Goal: Task Accomplishment & Management: Use online tool/utility

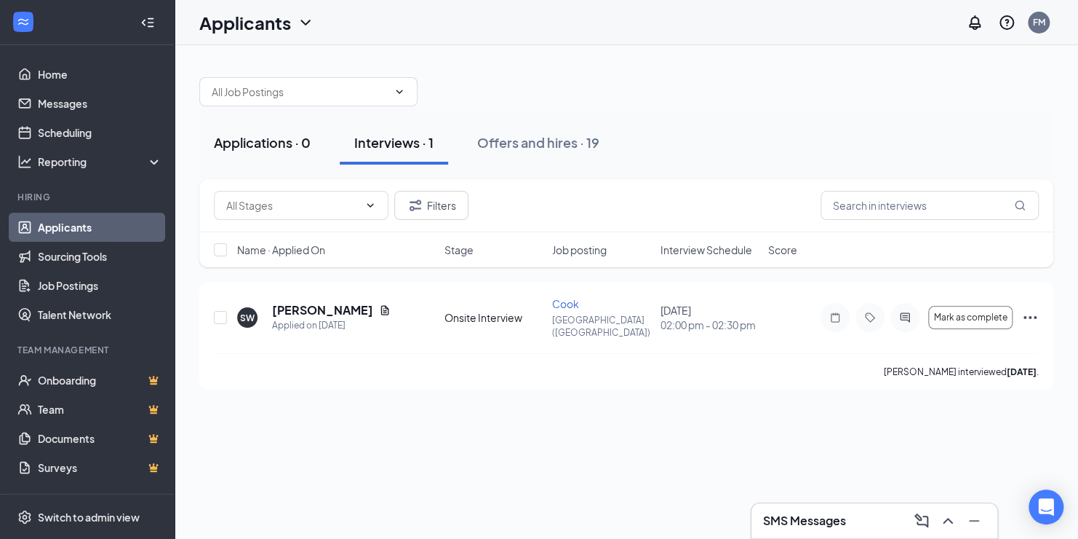
click at [292, 138] on div "Applications · 0" at bounding box center [262, 142] width 97 height 18
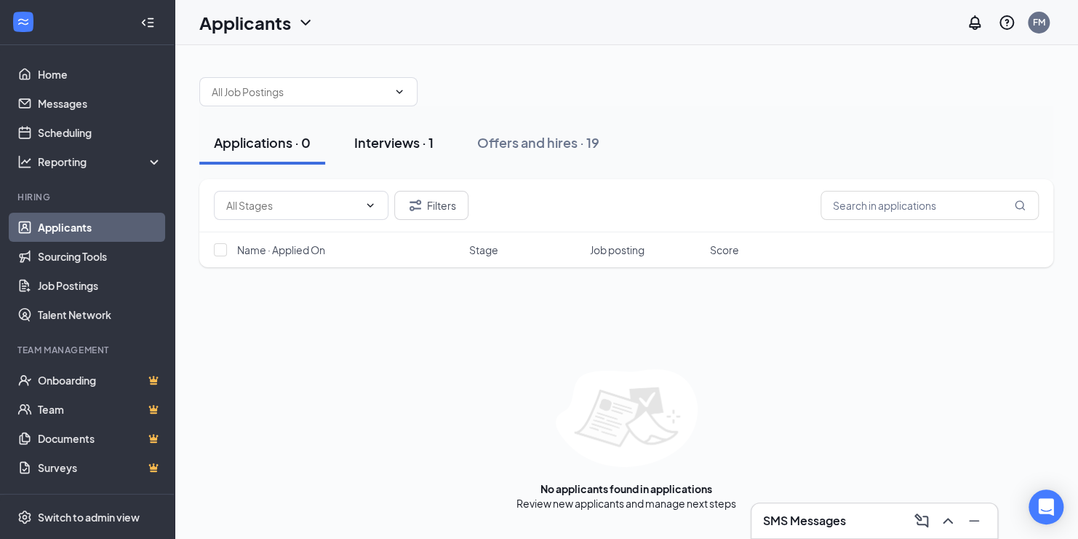
click at [420, 146] on div "Interviews · 1" at bounding box center [393, 142] width 79 height 18
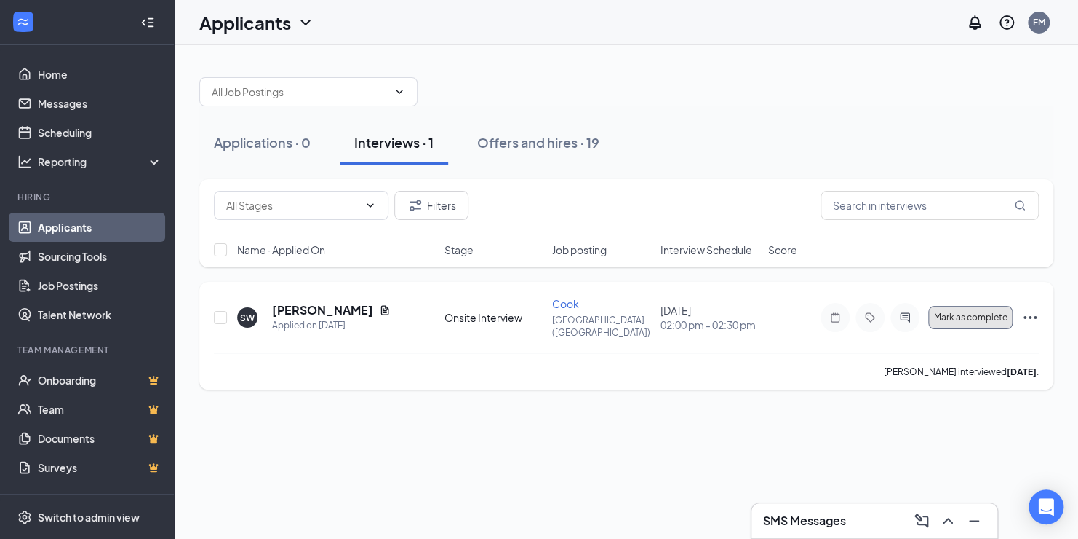
click at [981, 314] on span "Mark as complete" at bounding box center [970, 317] width 73 height 10
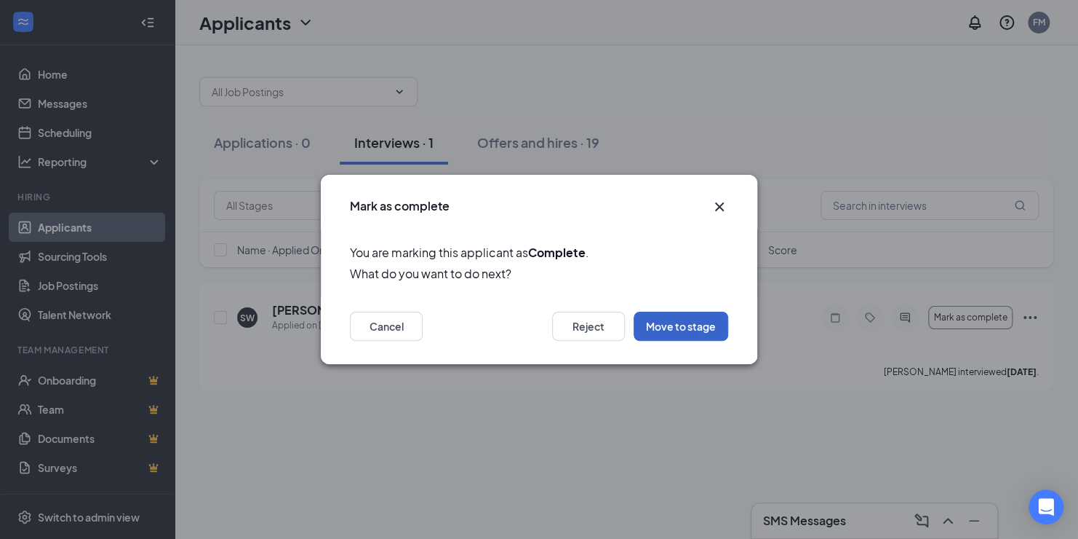
click at [698, 329] on button "Move to stage" at bounding box center [681, 325] width 95 height 29
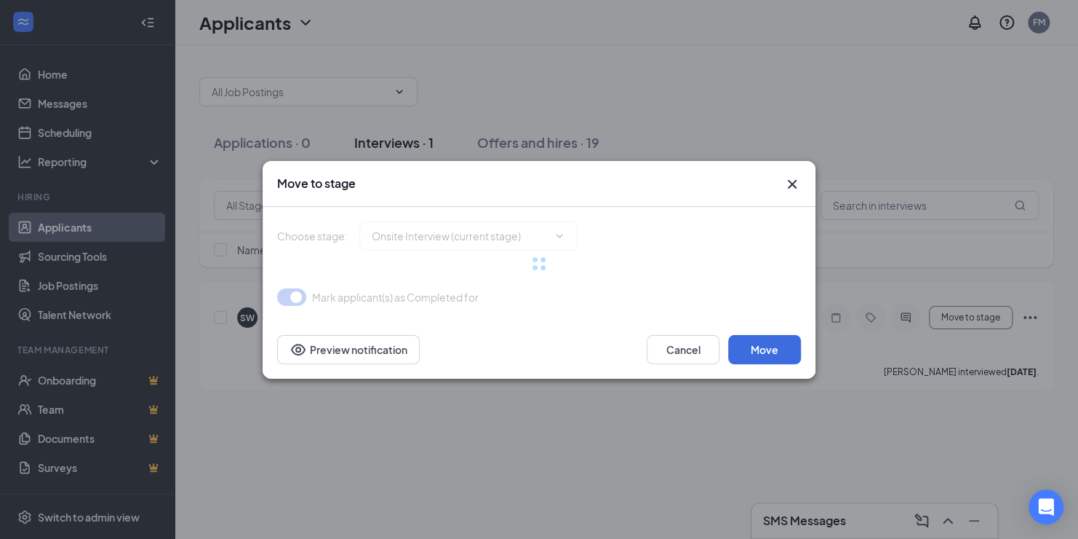
type input "Hiring Complete (final stage)"
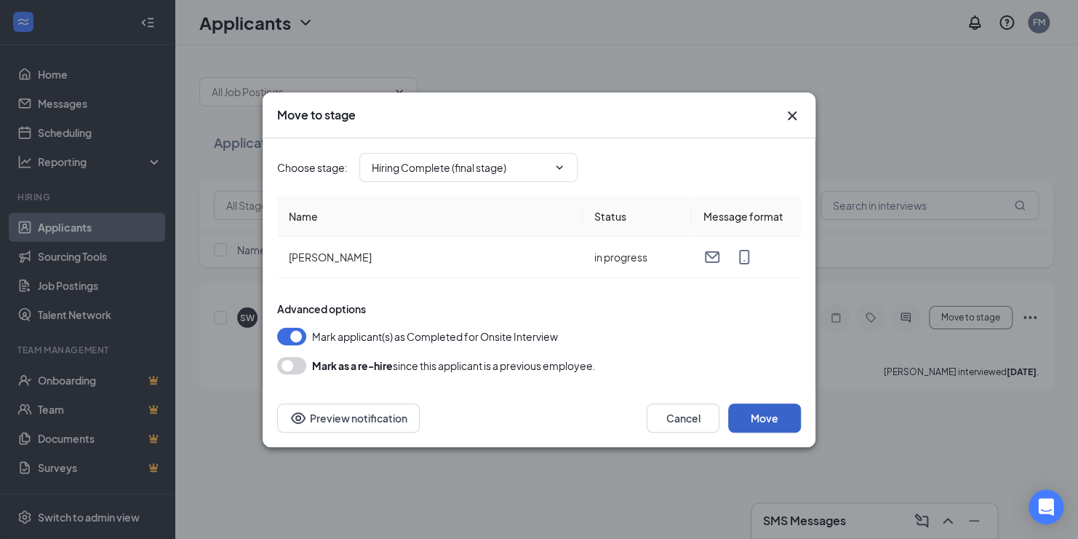
click at [777, 422] on button "Move" at bounding box center [764, 417] width 73 height 29
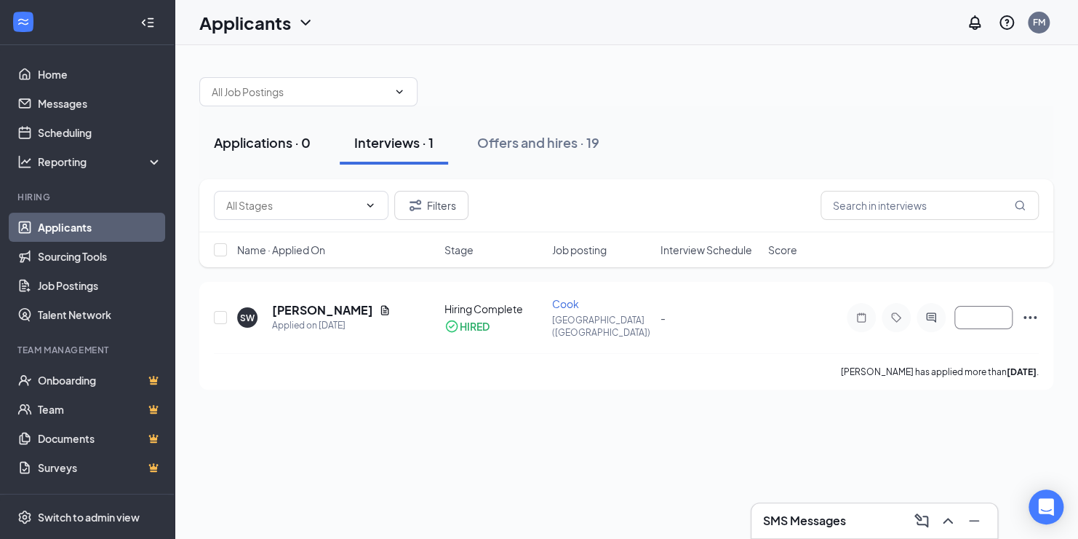
click at [287, 151] on button "Applications · 0" at bounding box center [262, 143] width 126 height 44
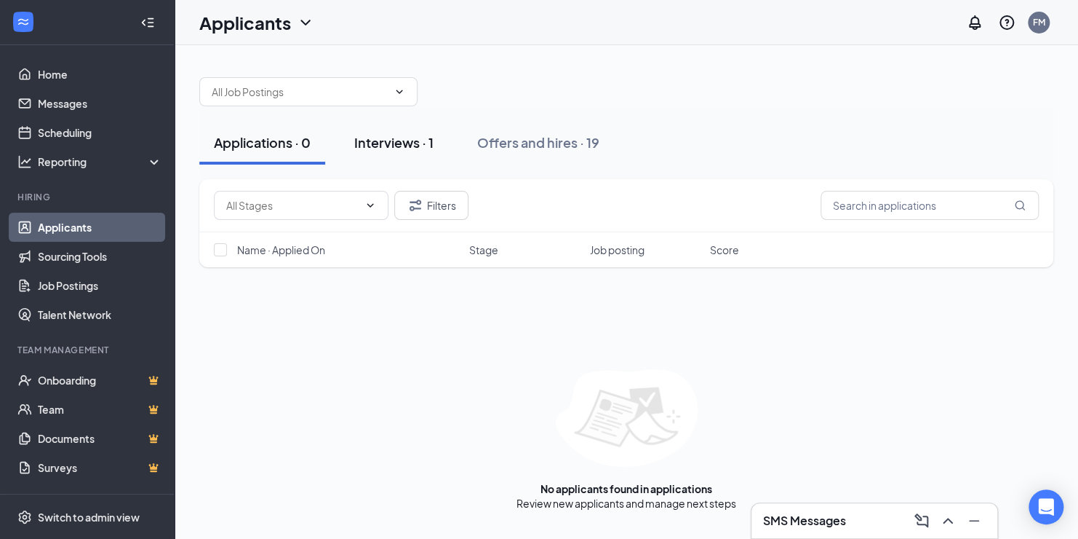
click at [392, 137] on div "Interviews · 1" at bounding box center [393, 142] width 79 height 18
